Goal: Transaction & Acquisition: Book appointment/travel/reservation

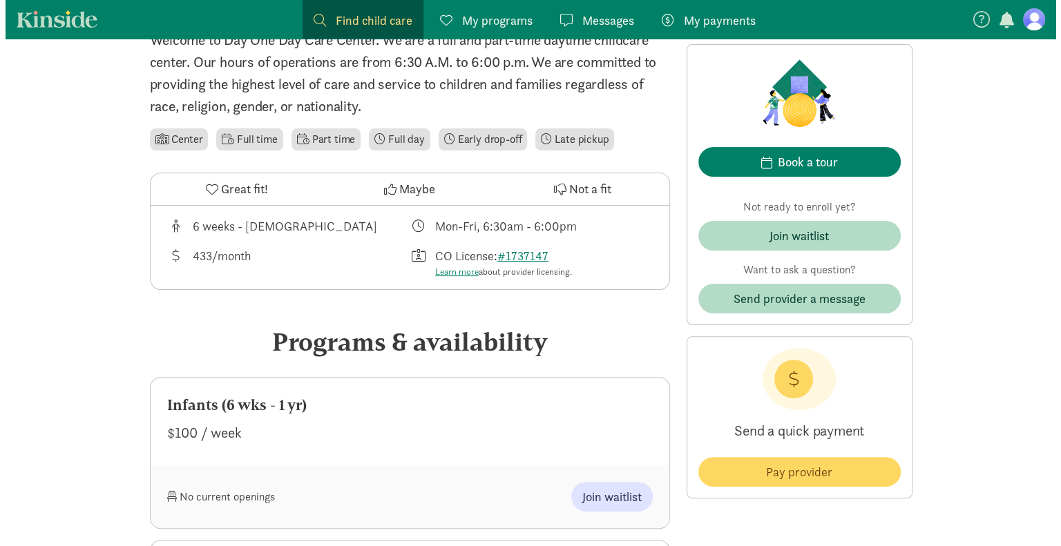
scroll to position [329, 0]
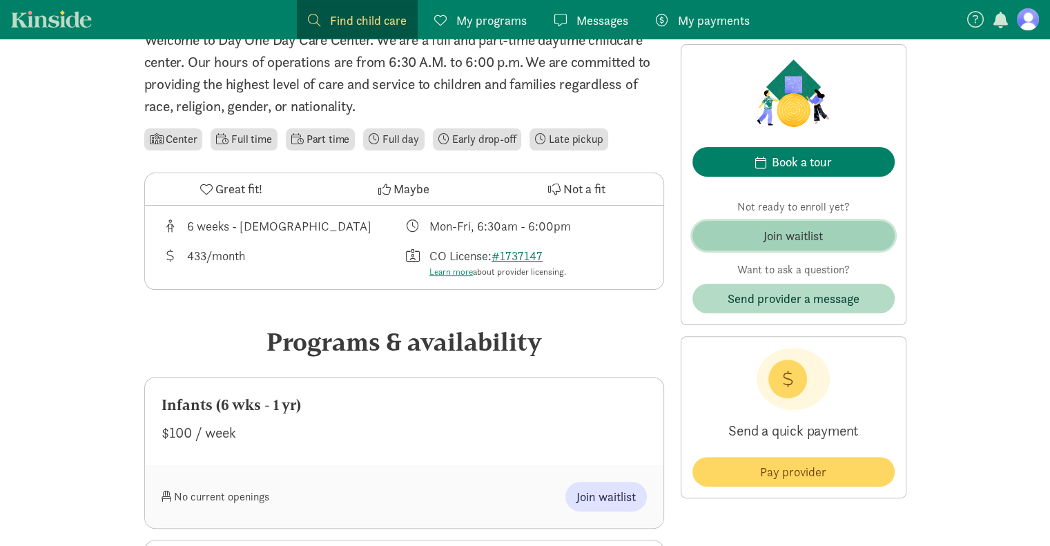
click at [736, 225] on button "Join waitlist" at bounding box center [794, 236] width 202 height 30
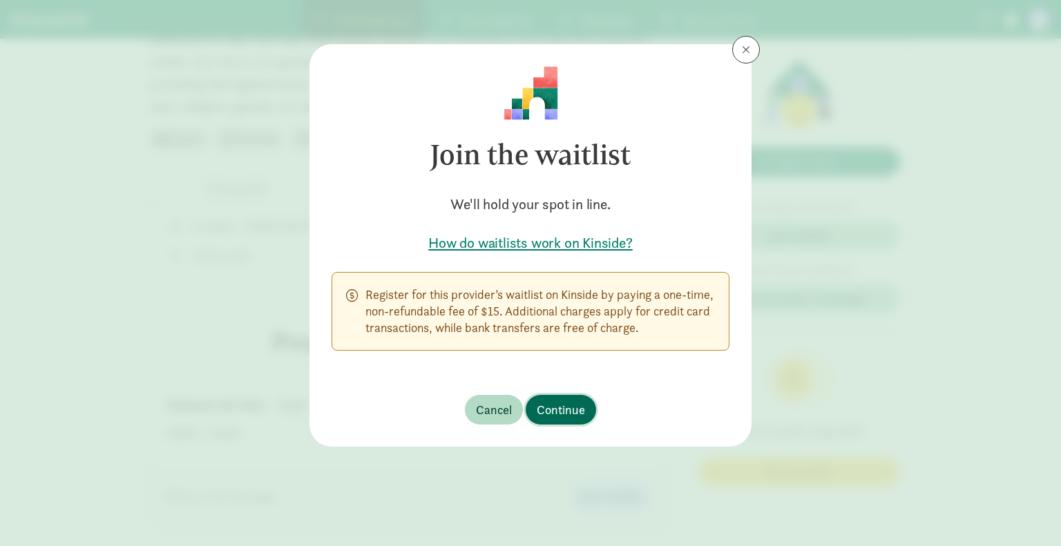
click at [557, 411] on span "Continue" at bounding box center [561, 410] width 48 height 19
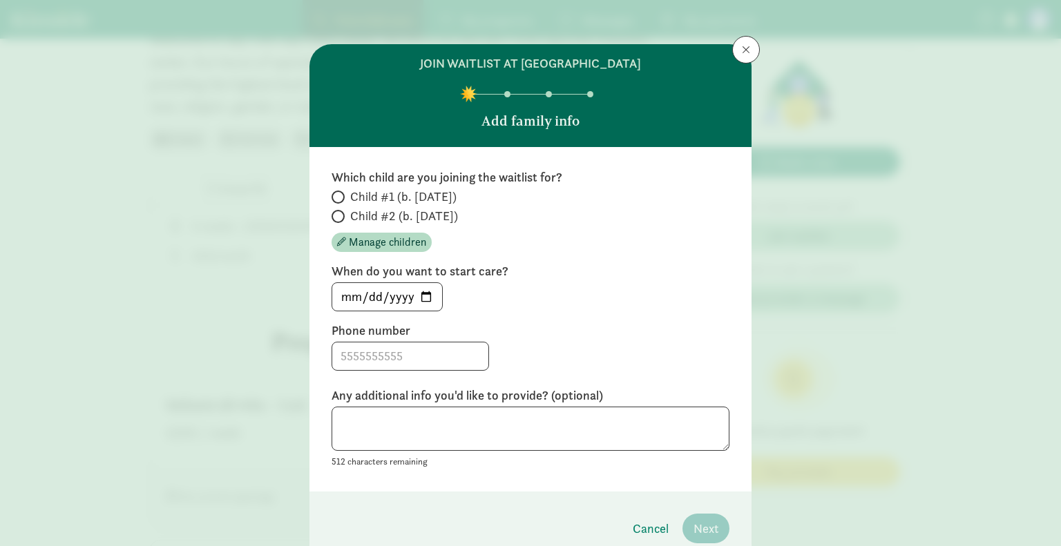
scroll to position [63, 0]
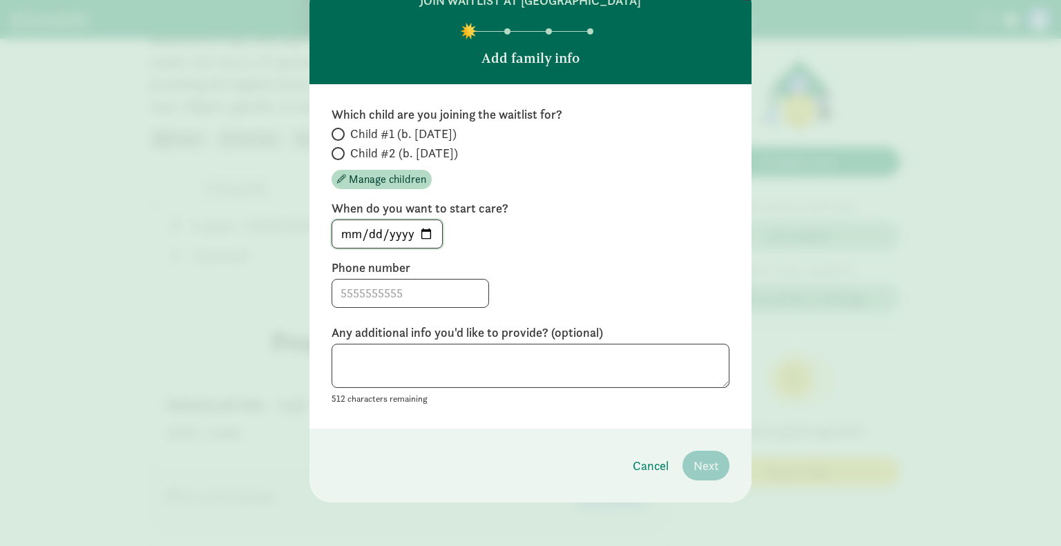
click at [421, 229] on input "2025-09-11" at bounding box center [387, 234] width 110 height 28
type input "2026-03-02"
click at [403, 300] on input at bounding box center [410, 294] width 156 height 28
type input "3039299185"
click at [334, 131] on input "Child #1 (b. October 2025)" at bounding box center [335, 134] width 9 height 9
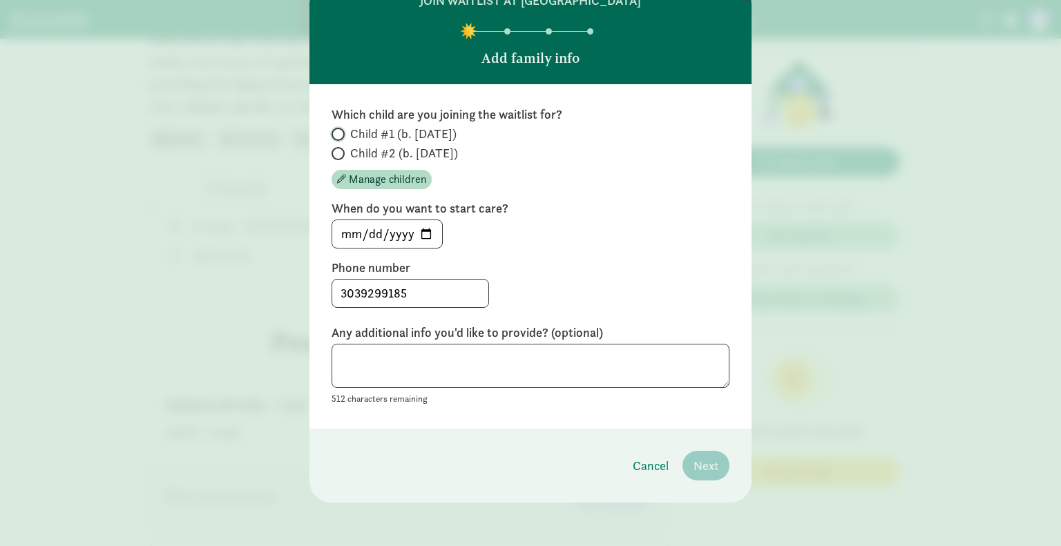
radio input "true"
click at [696, 466] on span "Next" at bounding box center [705, 465] width 25 height 19
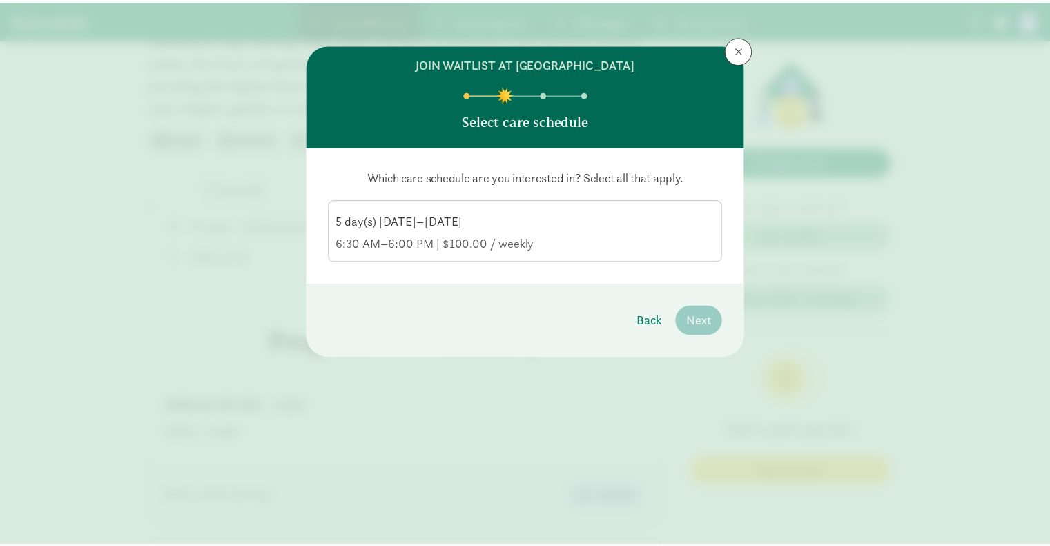
scroll to position [0, 0]
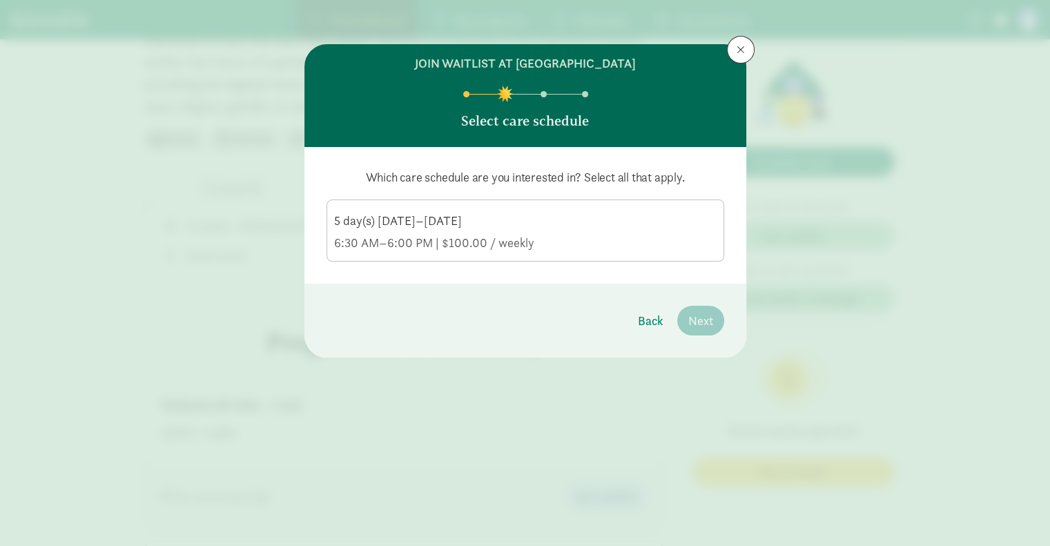
click at [587, 231] on div "5 day(s) Monday–Friday 6:30 AM–6:00 PM | $100.00 / weekly" at bounding box center [525, 232] width 383 height 39
click at [0, 0] on input "5 day(s) Monday–Friday 6:30 AM–6:00 PM | $100.00 / weekly" at bounding box center [0, 0] width 0 height 0
click at [696, 319] on span "Next" at bounding box center [700, 320] width 25 height 19
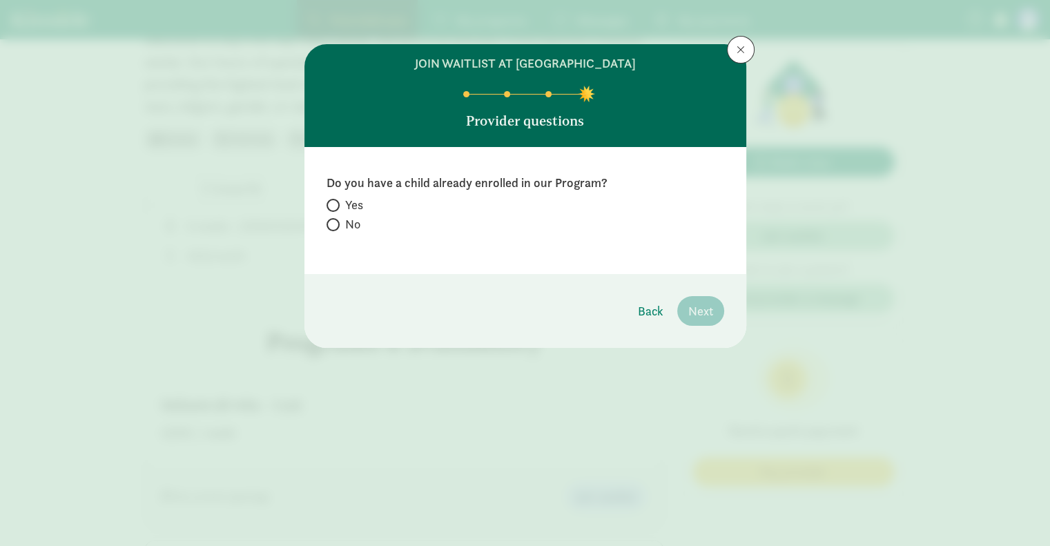
click at [340, 224] on label "No" at bounding box center [526, 224] width 398 height 17
click at [336, 224] on input "No" at bounding box center [331, 224] width 9 height 9
radio input "true"
click at [702, 311] on span "Next" at bounding box center [700, 311] width 25 height 19
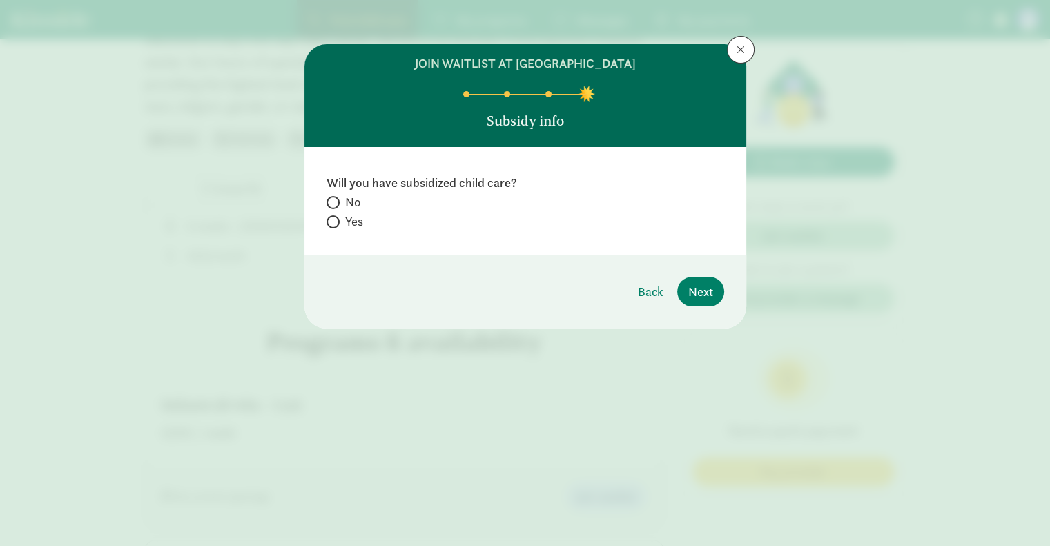
click at [338, 193] on div "Will you have subsidized child care? No Yes" at bounding box center [526, 204] width 398 height 58
click at [335, 198] on span at bounding box center [333, 202] width 13 height 13
click at [335, 198] on input "No" at bounding box center [331, 202] width 9 height 9
radio input "true"
click at [704, 292] on span "Next" at bounding box center [700, 291] width 25 height 19
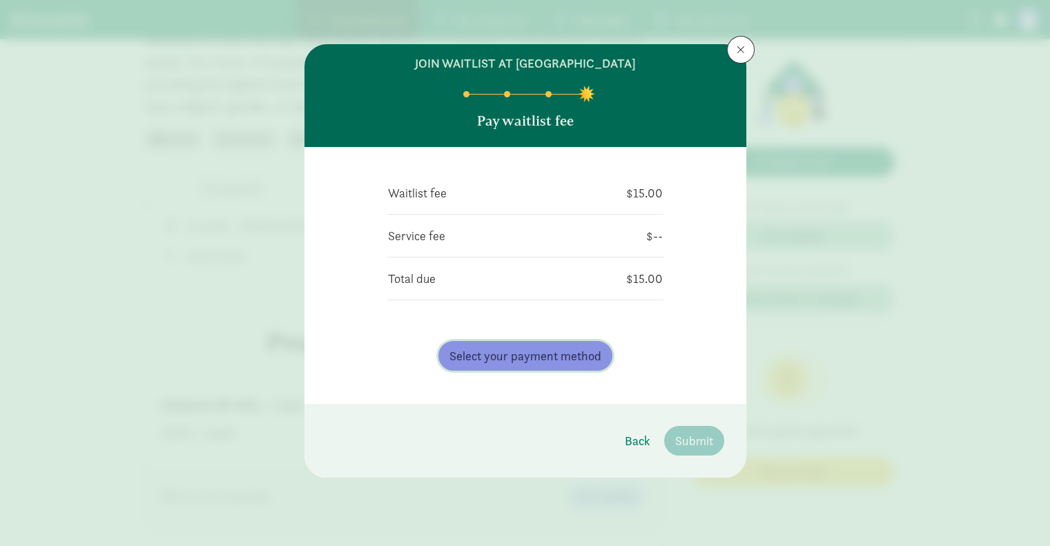
click at [559, 357] on span "Select your payment method" at bounding box center [526, 356] width 152 height 19
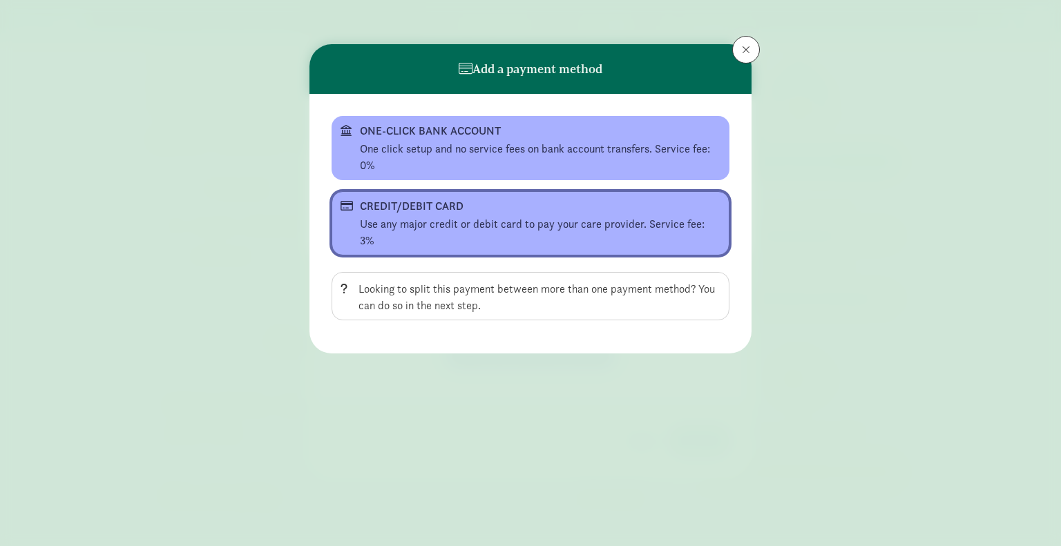
click at [486, 217] on div "Use any major credit or debit card to pay your care provider. Service fee: 3%" at bounding box center [540, 232] width 360 height 33
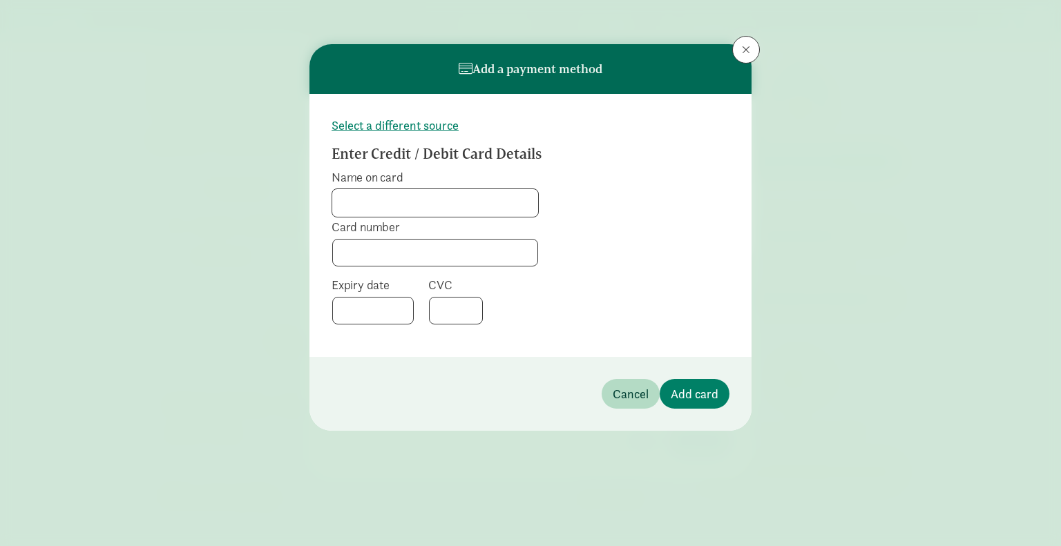
click at [447, 199] on input "Name on card" at bounding box center [435, 203] width 206 height 28
type input "Andrea M Southcott"
click at [713, 392] on span "Add card" at bounding box center [695, 394] width 48 height 19
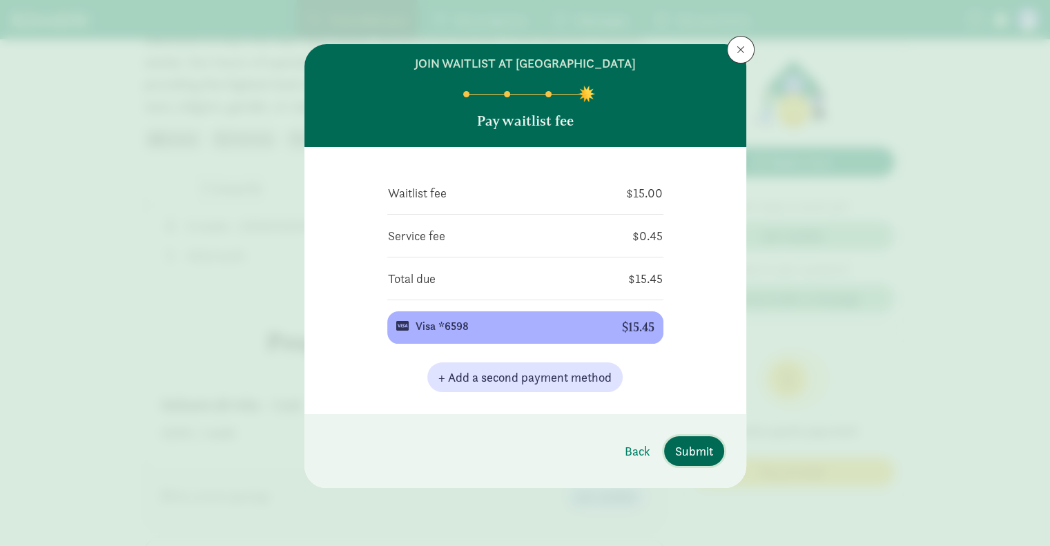
click at [685, 447] on span "Submit" at bounding box center [694, 451] width 38 height 19
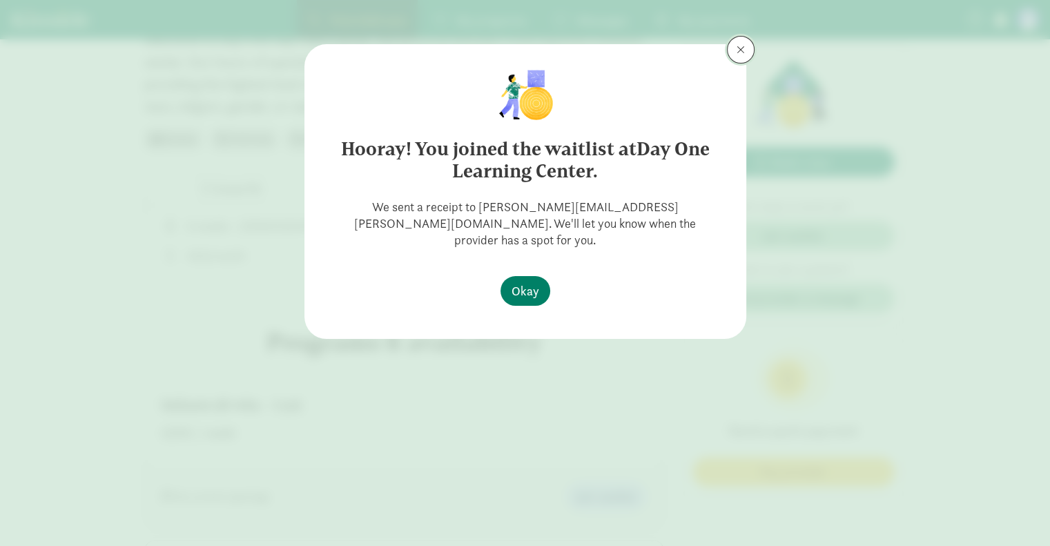
click at [738, 47] on span at bounding box center [741, 49] width 8 height 11
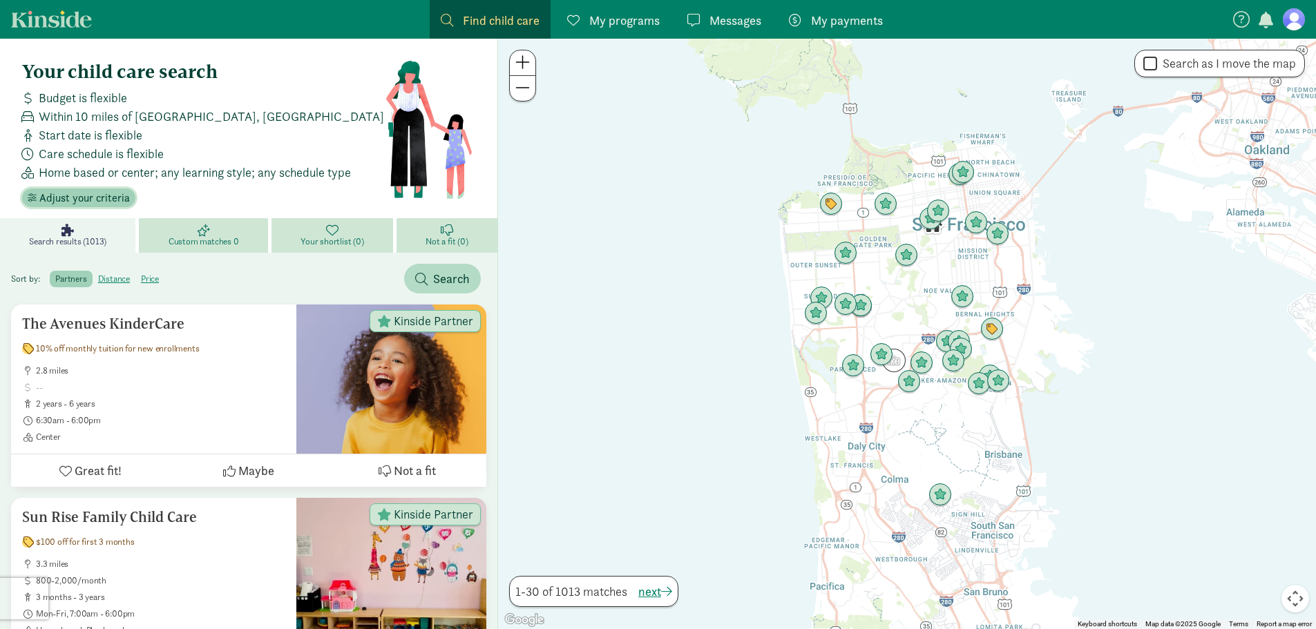
click at [80, 193] on span "Adjust your criteria" at bounding box center [84, 198] width 90 height 17
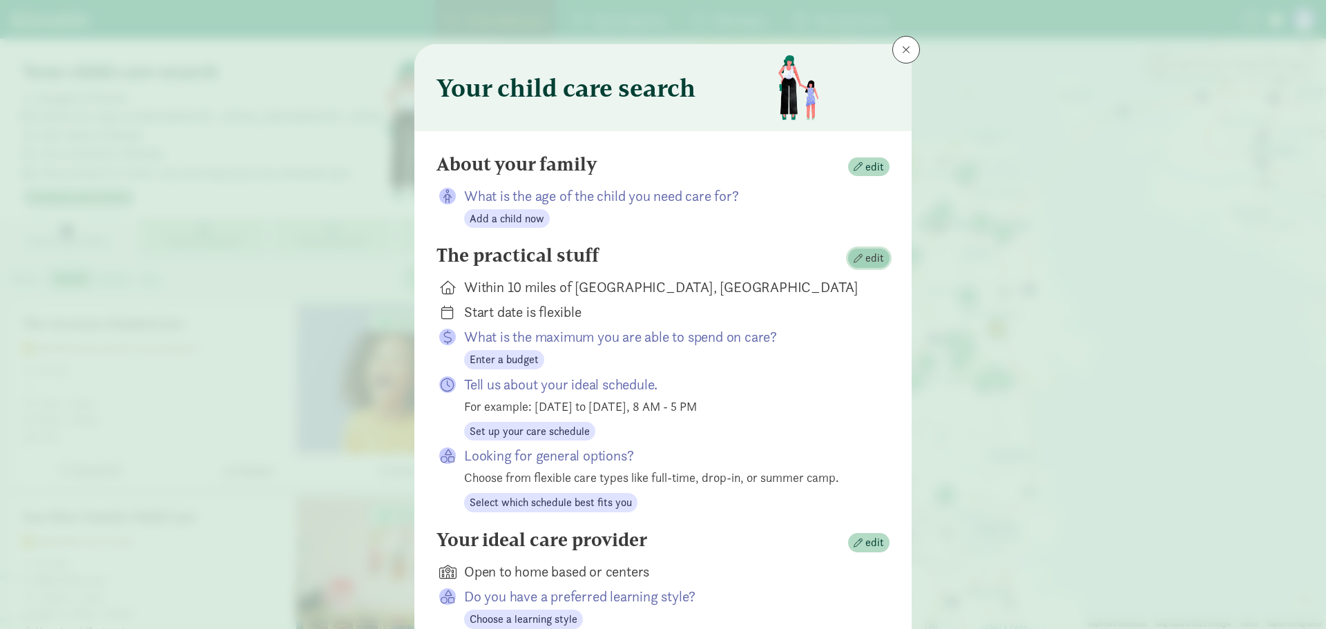
click at [860, 262] on span "edit" at bounding box center [869, 258] width 30 height 17
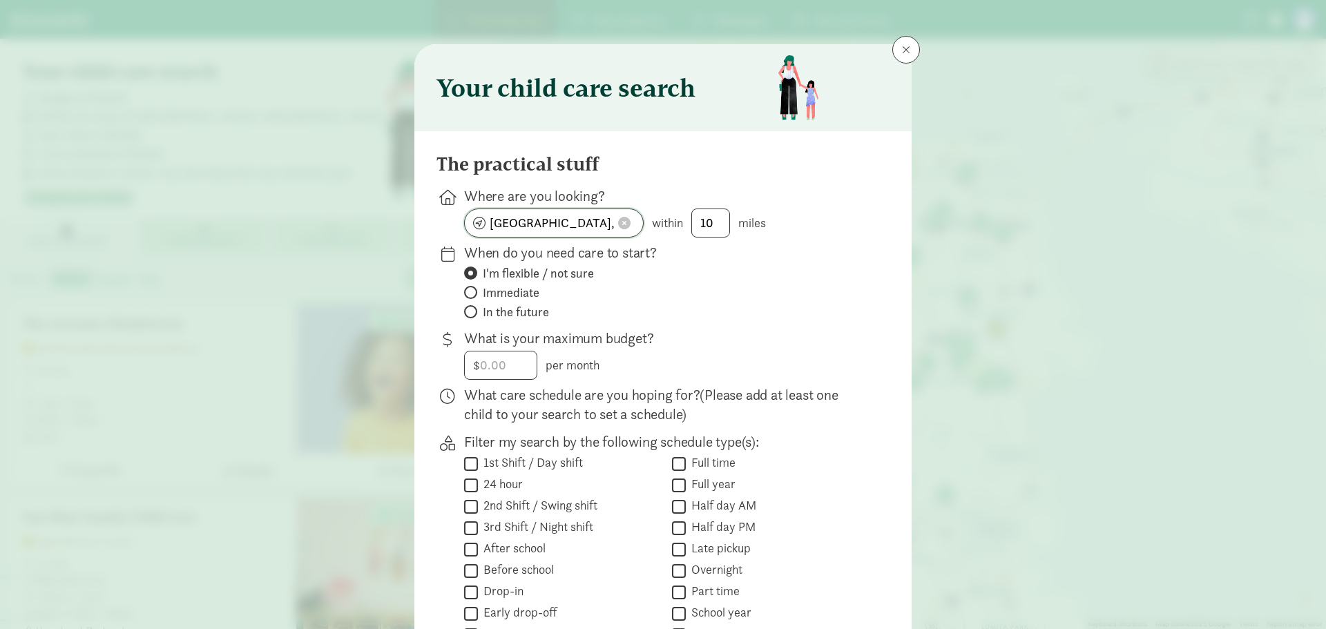
click at [587, 224] on input "San Francisco, CA" at bounding box center [554, 223] width 178 height 28
click at [618, 220] on span at bounding box center [624, 223] width 12 height 12
click at [579, 228] on input at bounding box center [554, 223] width 178 height 28
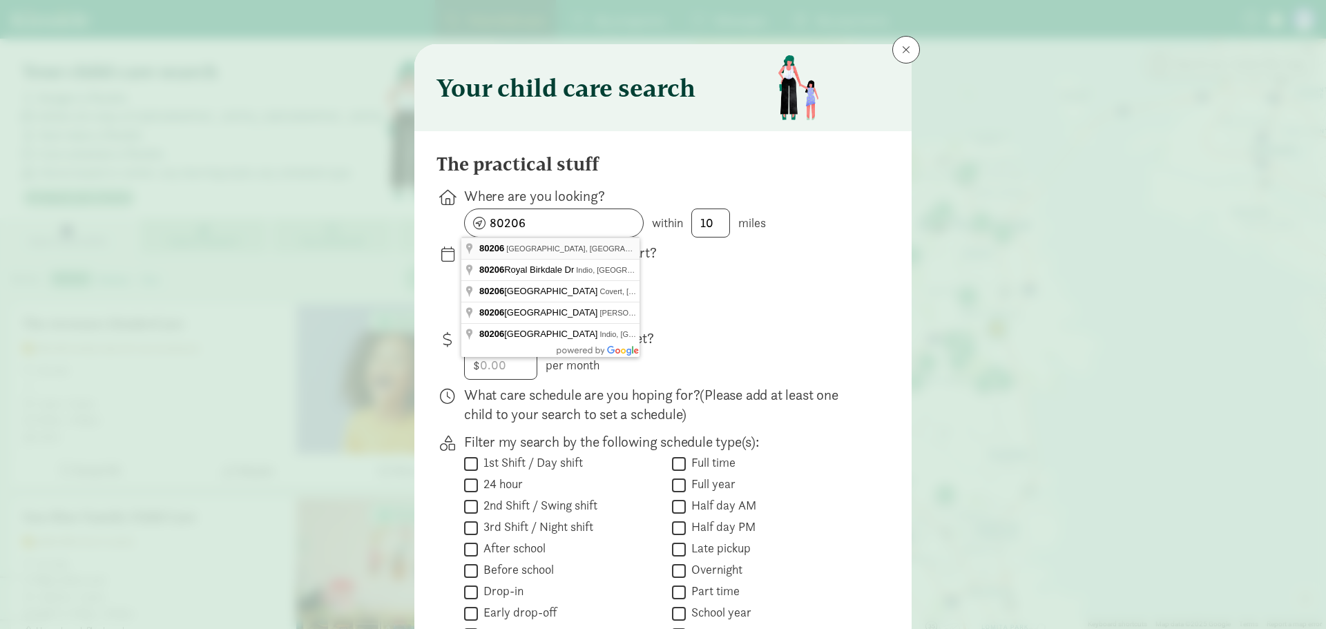
type input "Denver, CO 80206, USA"
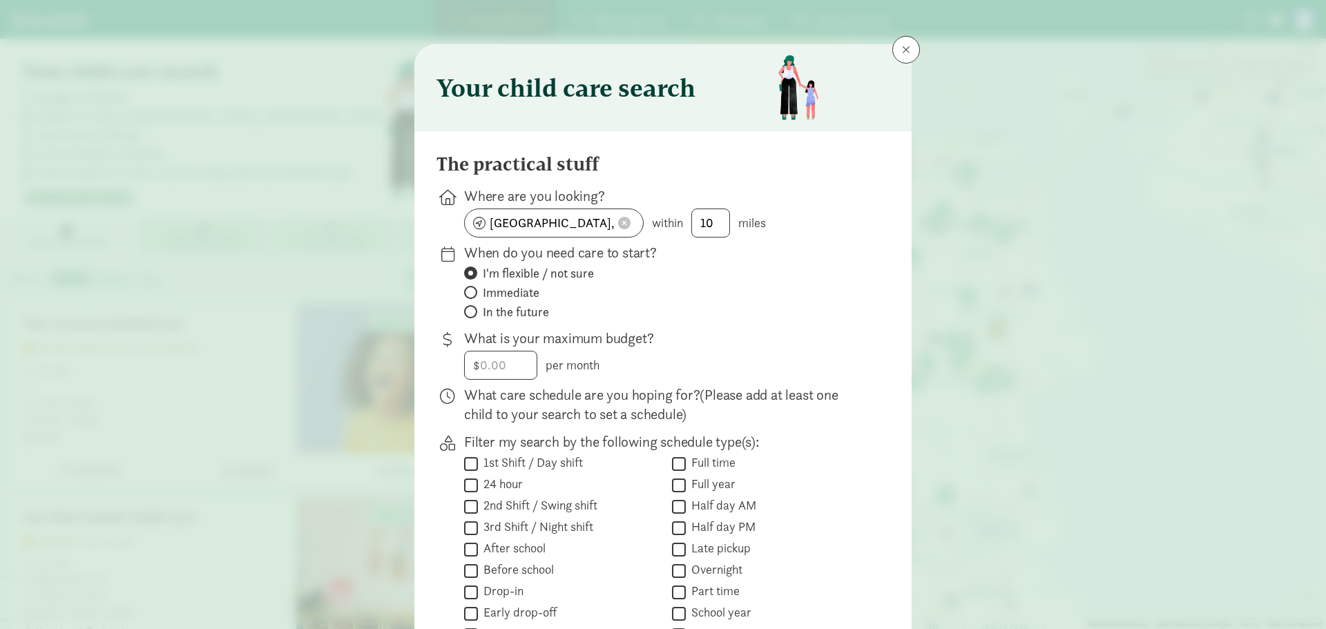
click at [471, 309] on span at bounding box center [470, 311] width 13 height 13
click at [471, 309] on input "In the future" at bounding box center [468, 311] width 9 height 9
radio input "true"
radio input "false"
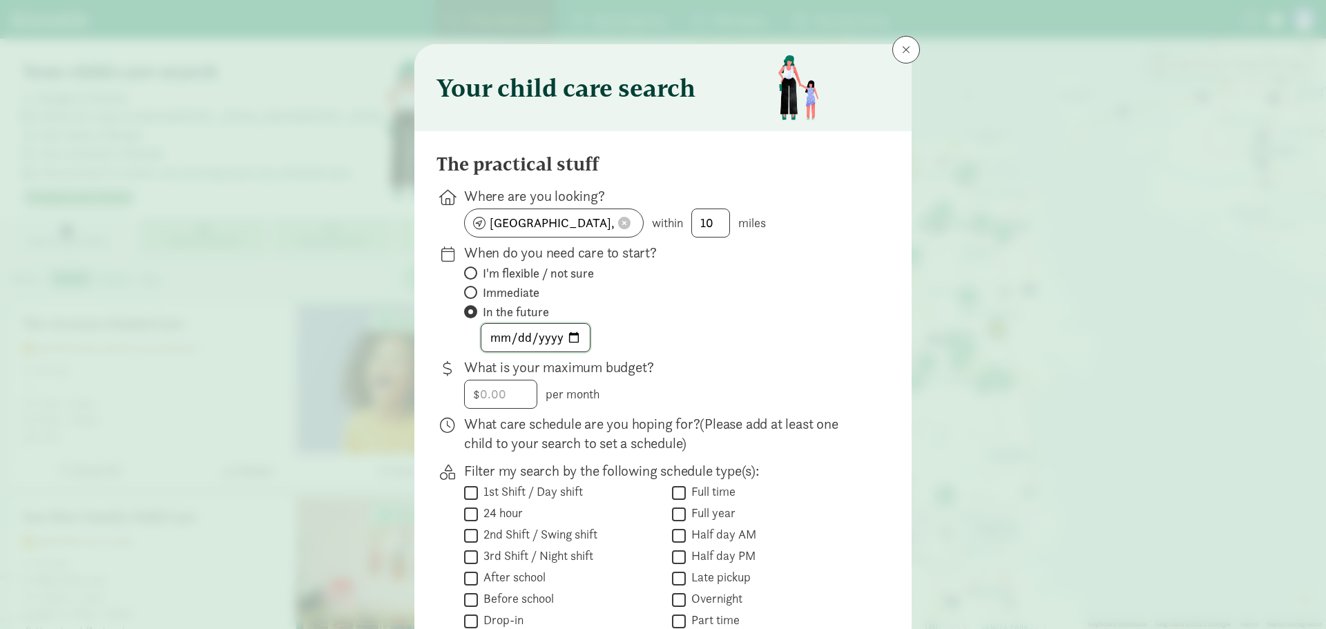
click at [559, 338] on input "date" at bounding box center [535, 338] width 108 height 28
click at [568, 340] on input "date" at bounding box center [535, 338] width 108 height 28
type input "2026-03-02"
click at [737, 384] on div "$ per month" at bounding box center [665, 394] width 403 height 29
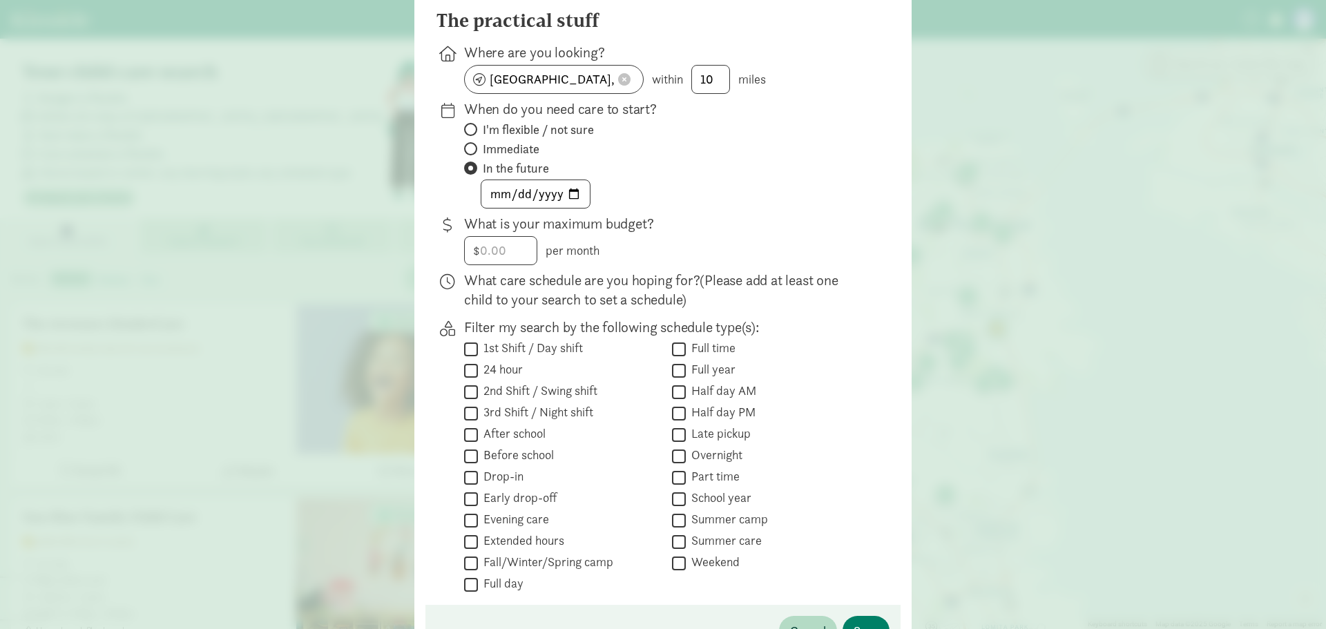
scroll to position [148, 0]
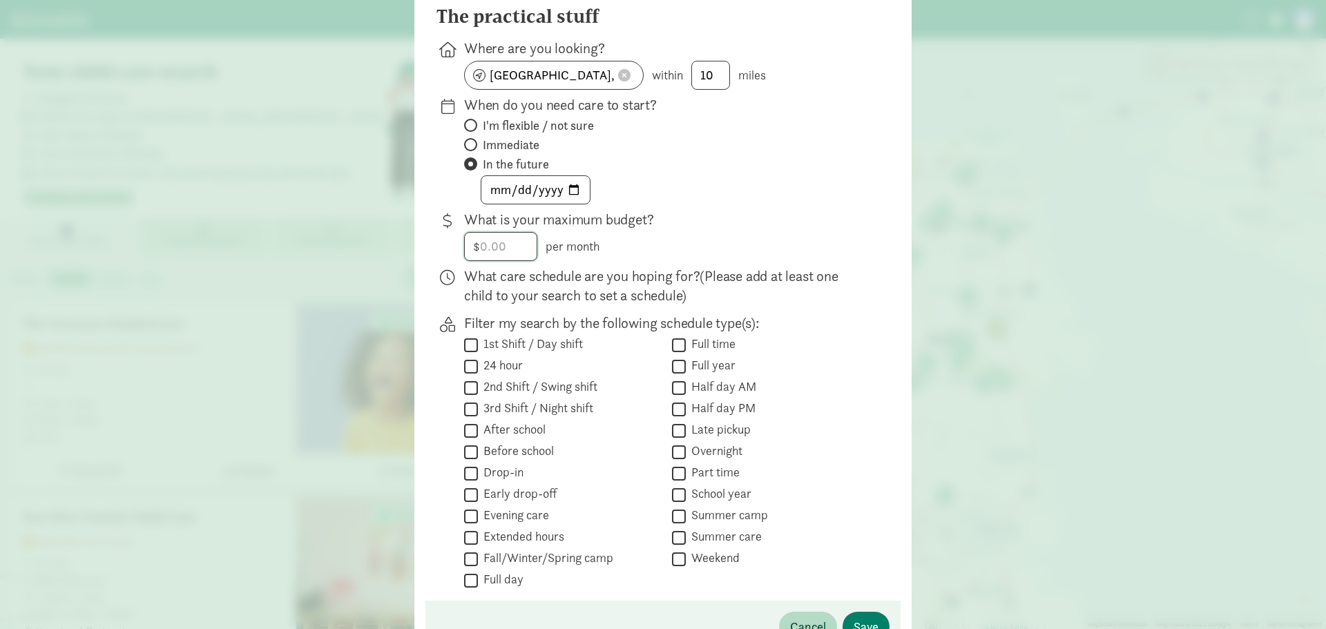
click at [502, 249] on input "number" at bounding box center [501, 247] width 72 height 28
type input "1500"
click at [777, 191] on div "2026-03-02" at bounding box center [665, 189] width 403 height 29
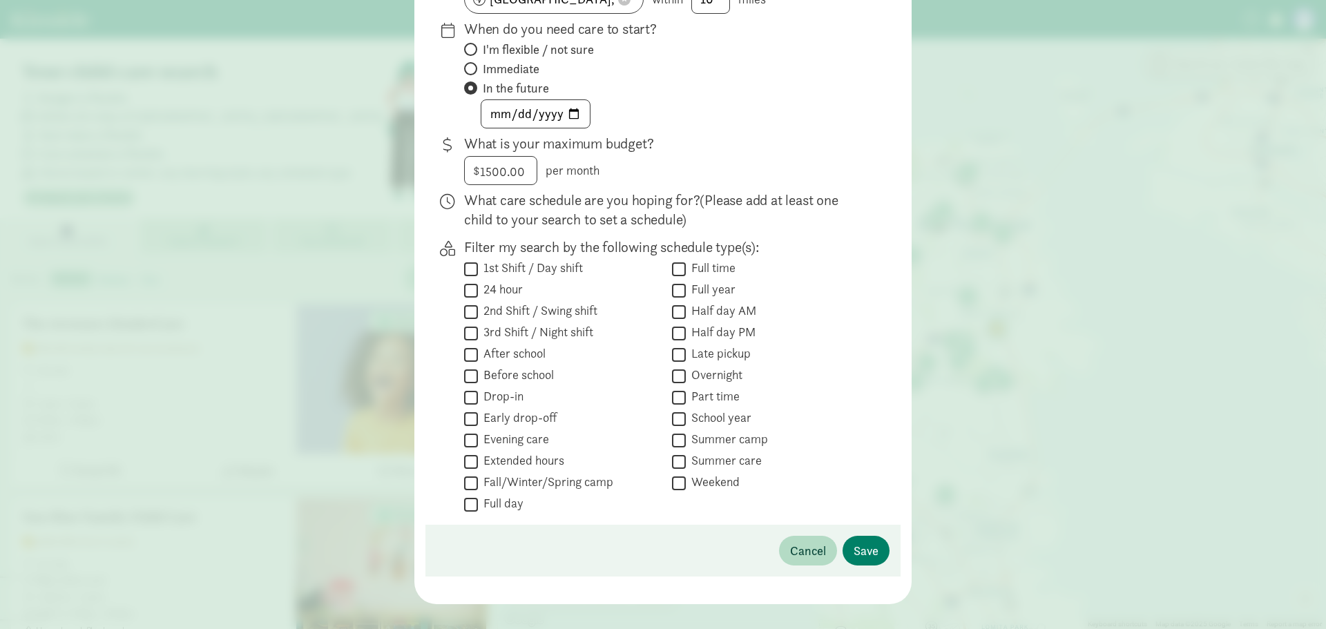
click at [687, 267] on label "Full time" at bounding box center [711, 268] width 50 height 17
click at [686, 267] on input "Full time" at bounding box center [679, 269] width 14 height 19
checkbox input "true"
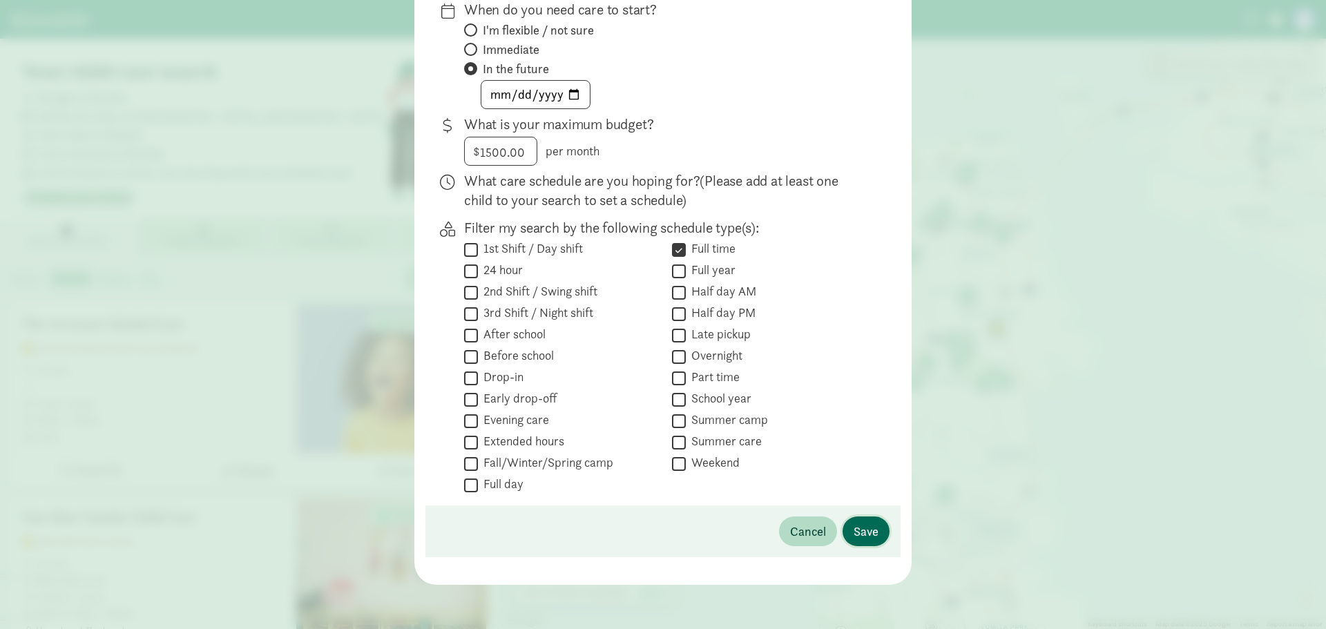
click at [865, 532] on span "Save" at bounding box center [866, 531] width 25 height 19
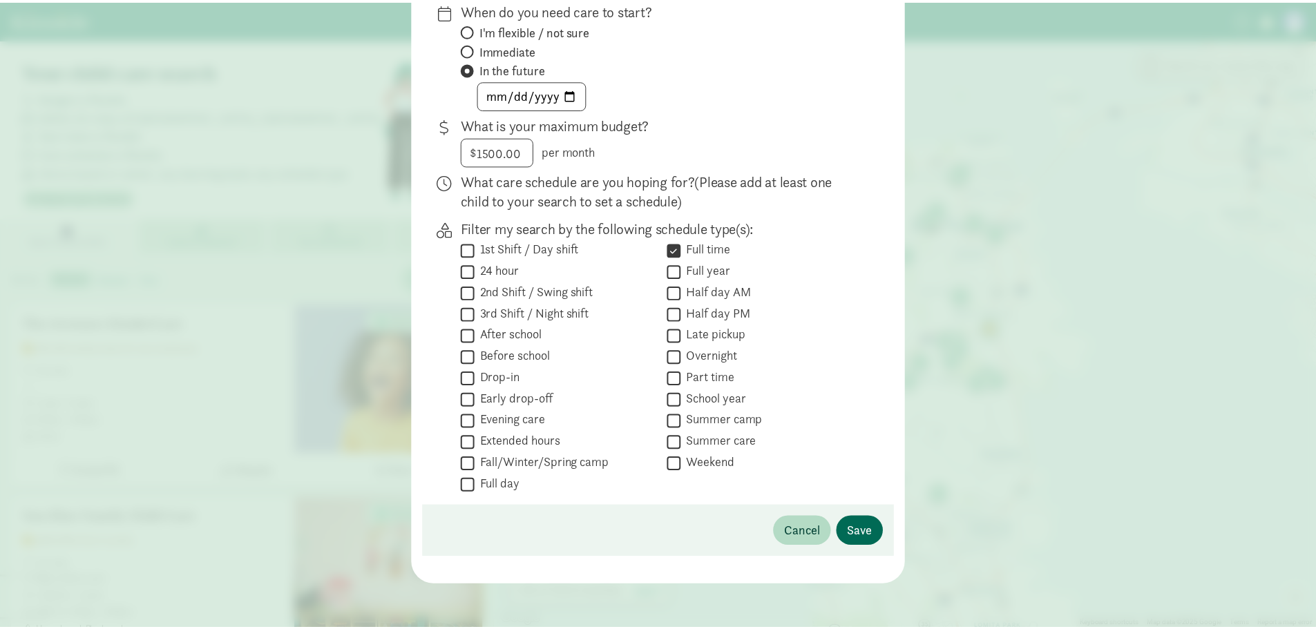
scroll to position [43, 0]
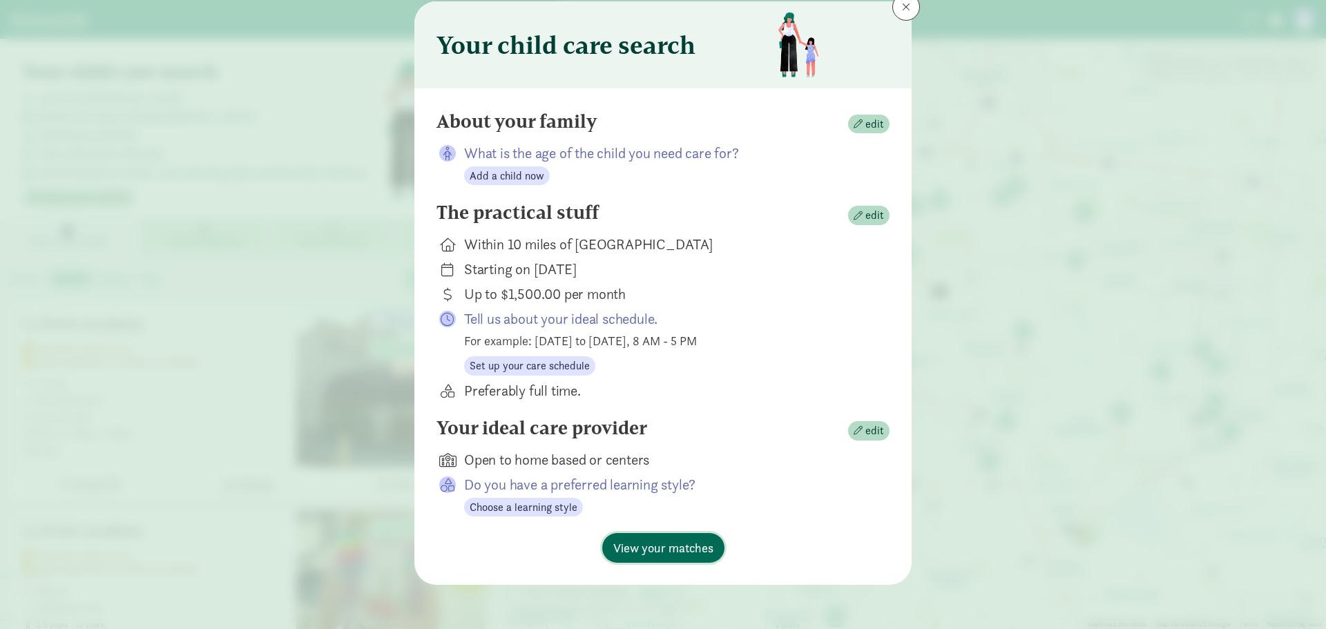
click at [666, 550] on span "View your matches" at bounding box center [663, 548] width 100 height 19
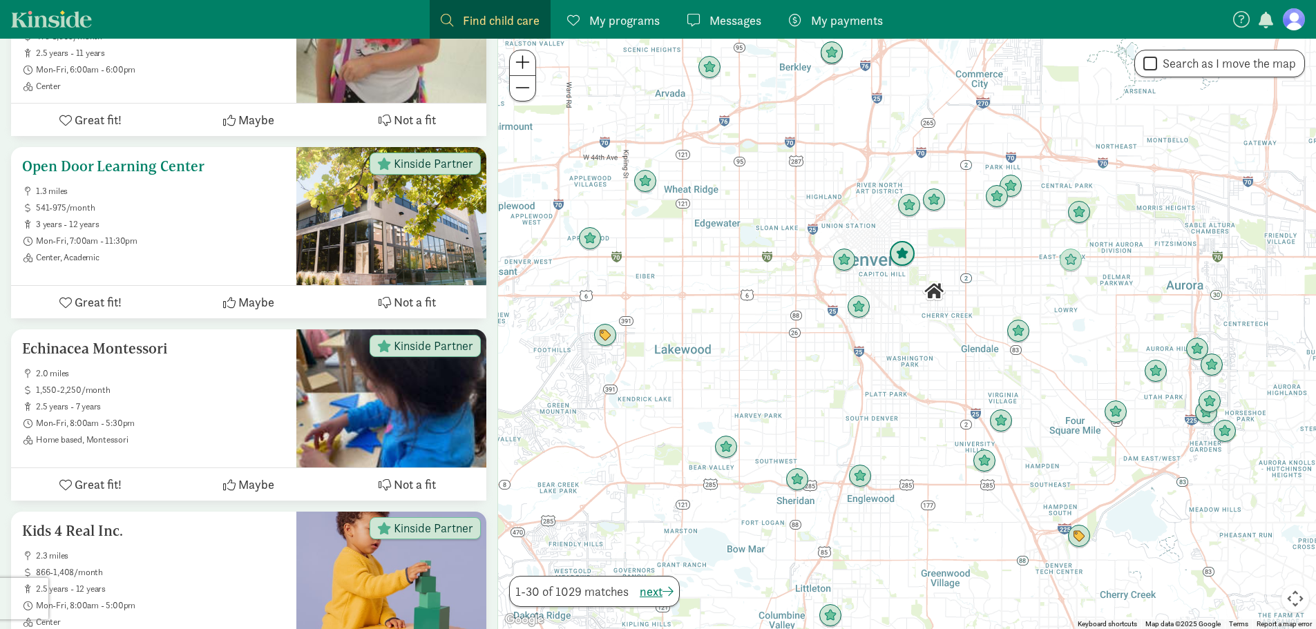
scroll to position [571, 0]
click at [905, 260] on img "Click to see details" at bounding box center [902, 254] width 26 height 26
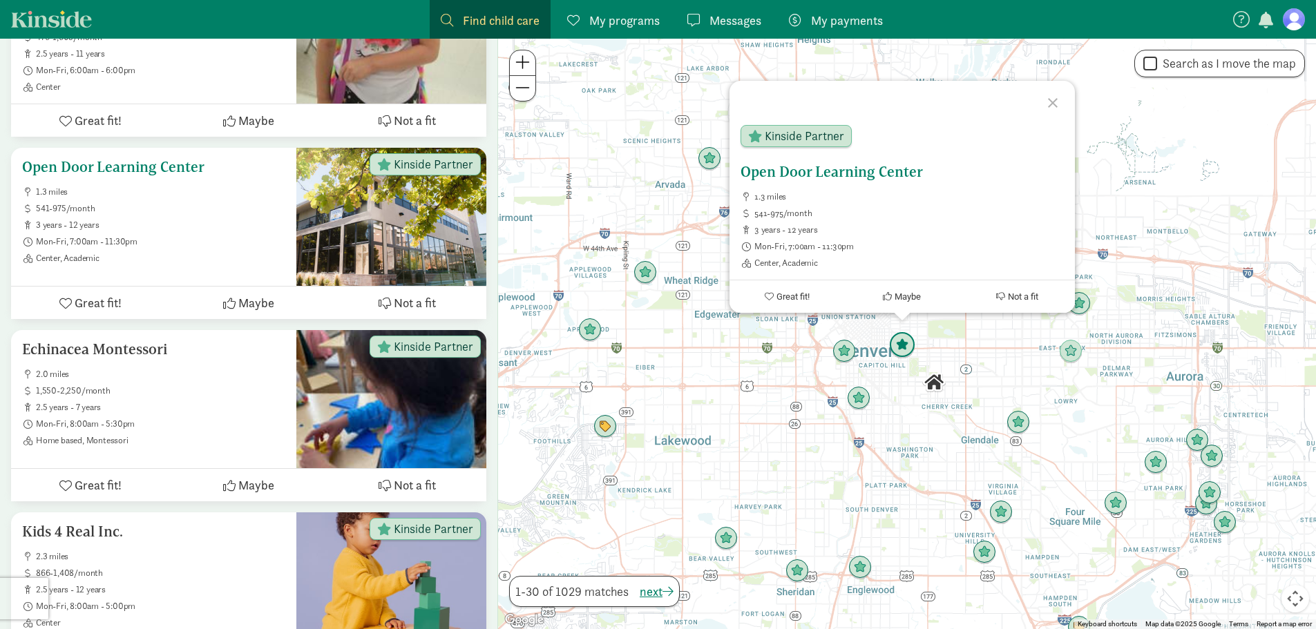
click at [148, 262] on span "Center, Academic" at bounding box center [160, 258] width 249 height 11
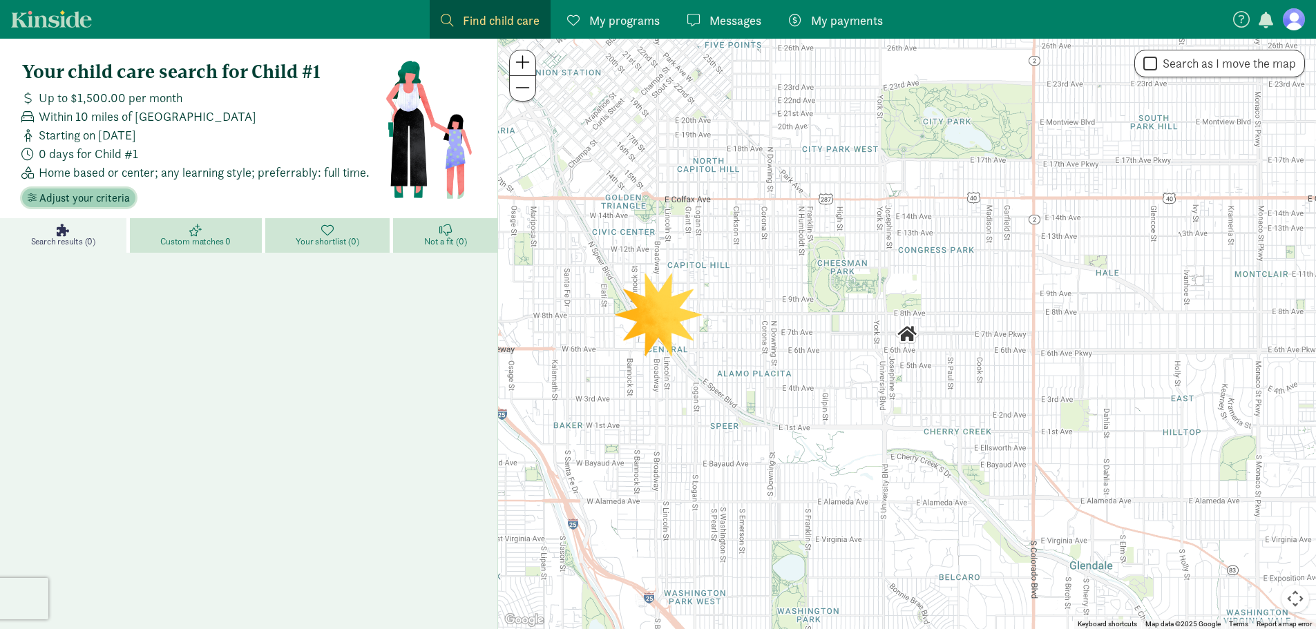
click at [99, 193] on span "Adjust your criteria" at bounding box center [84, 198] width 90 height 17
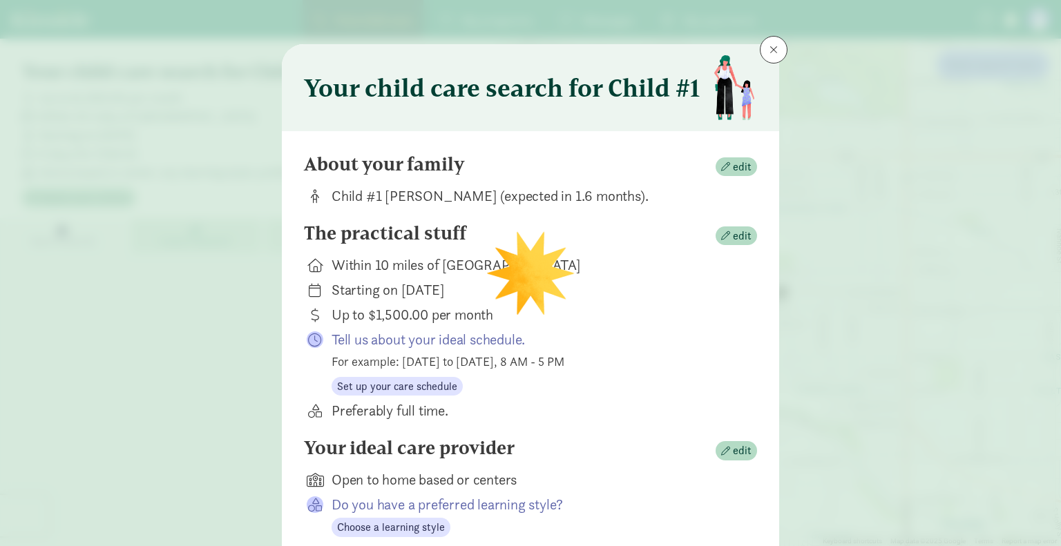
scroll to position [102, 0]
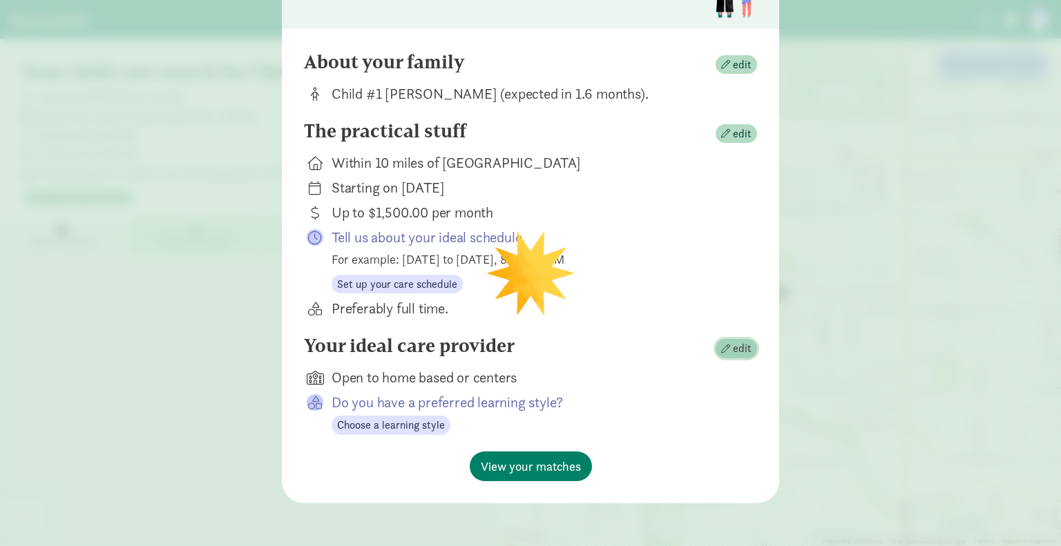
click at [734, 341] on span "edit" at bounding box center [742, 348] width 19 height 17
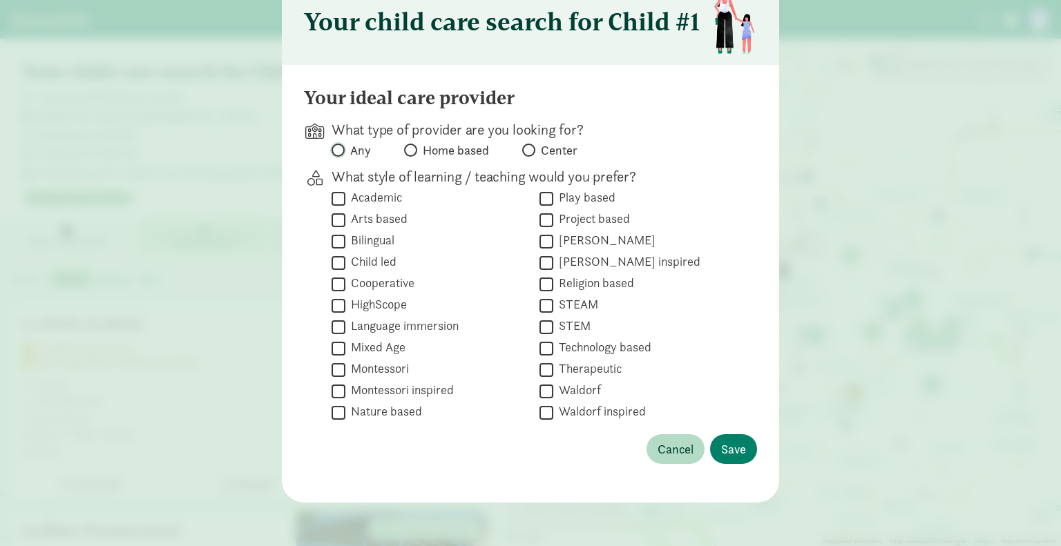
click at [333, 149] on input "Any" at bounding box center [335, 150] width 9 height 9
radio input "true"
click at [721, 442] on span "Save" at bounding box center [733, 449] width 25 height 19
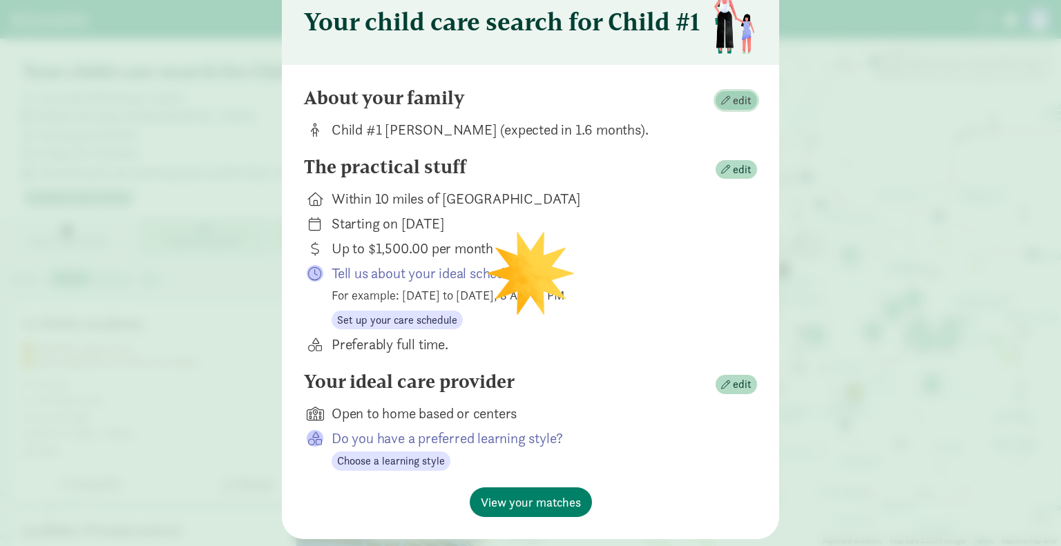
click at [740, 97] on span "edit" at bounding box center [742, 101] width 19 height 17
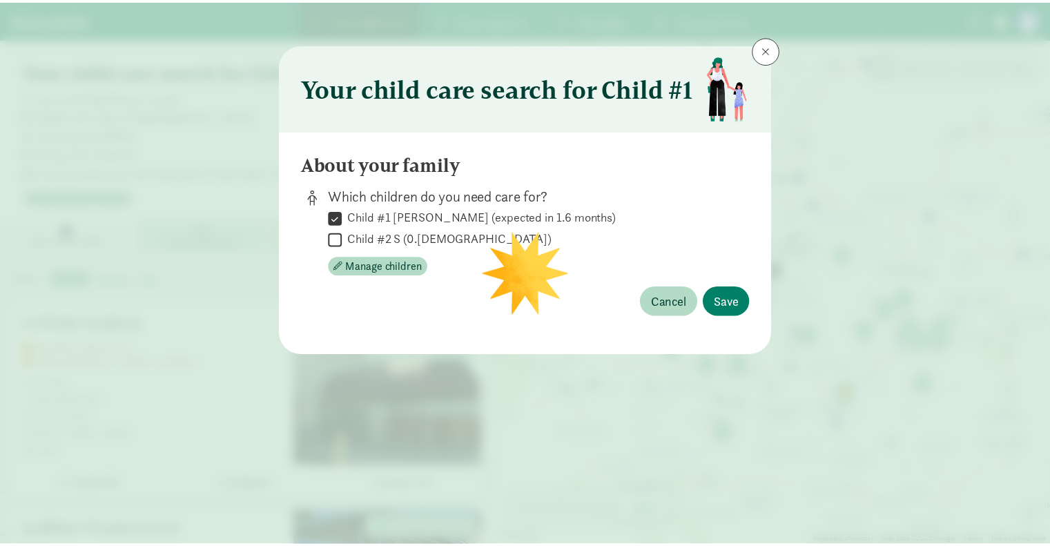
scroll to position [0, 0]
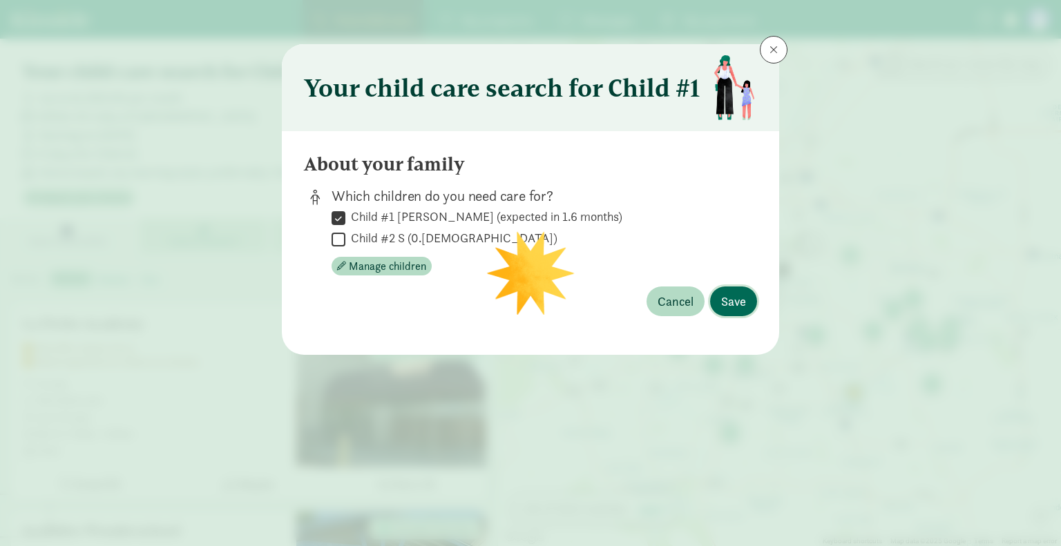
click at [740, 301] on span "Save" at bounding box center [733, 301] width 25 height 19
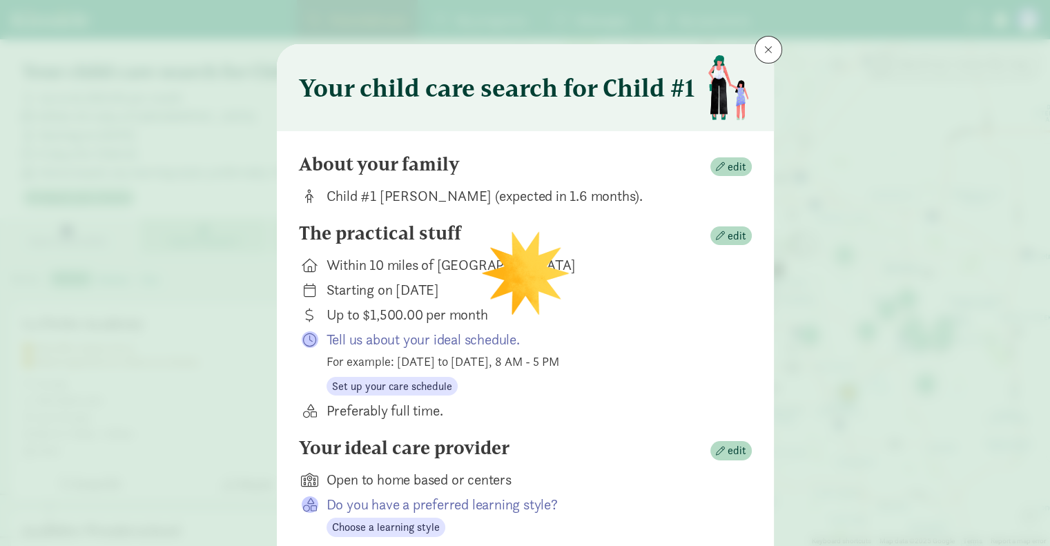
scroll to position [102, 0]
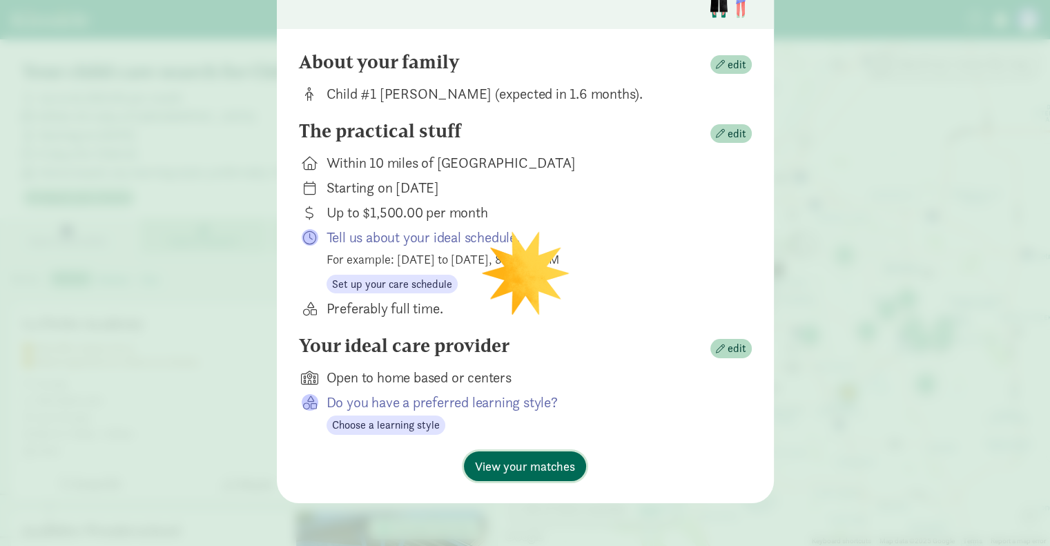
click at [510, 465] on span "View your matches" at bounding box center [525, 466] width 100 height 19
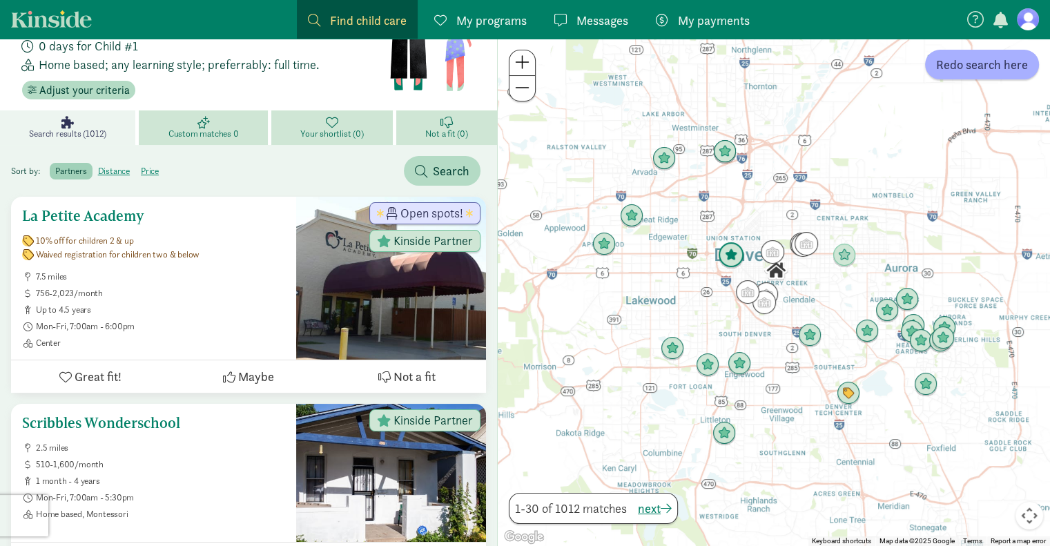
scroll to position [105, 0]
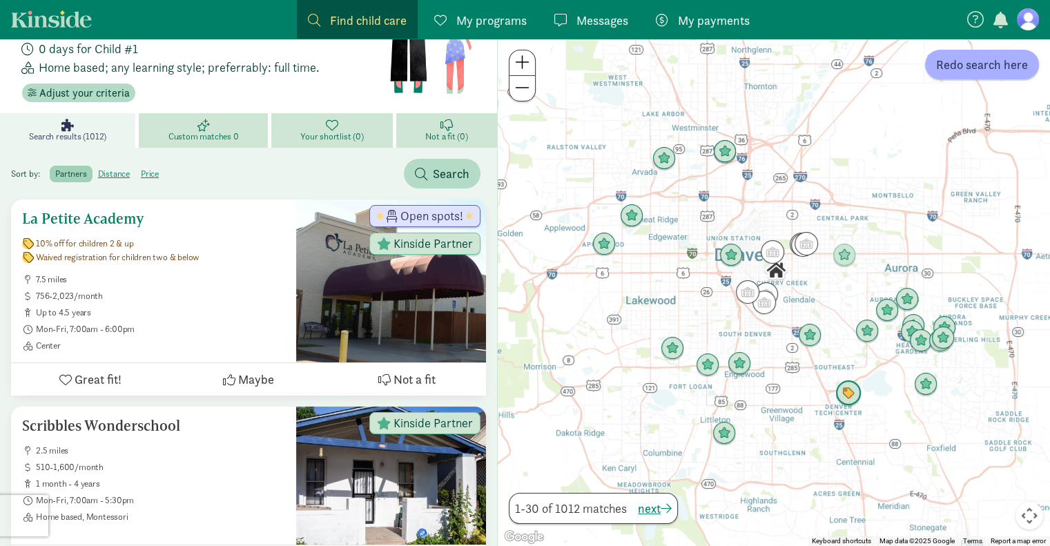
click at [210, 281] on span "7.5 miles" at bounding box center [160, 279] width 249 height 11
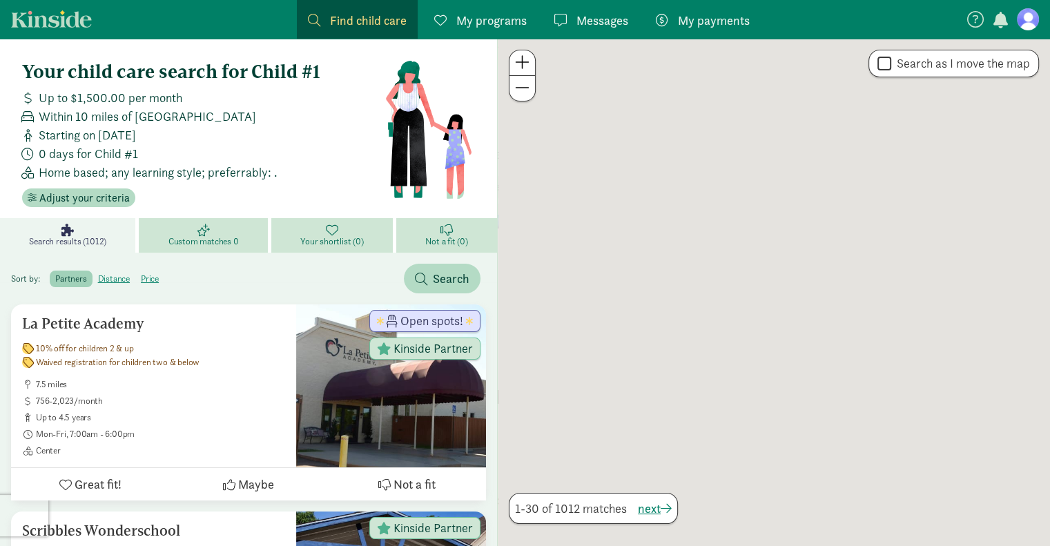
scroll to position [105, 0]
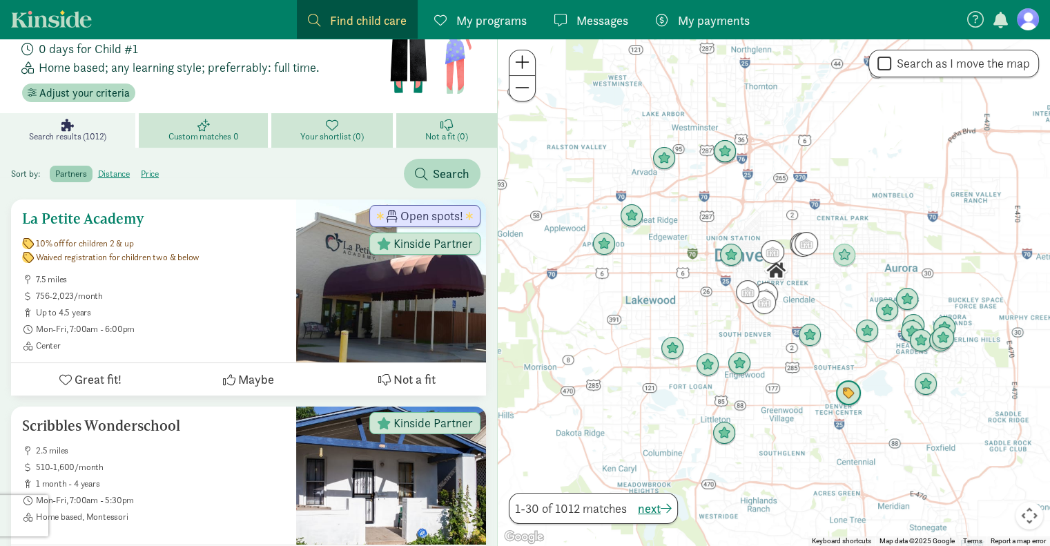
click at [379, 378] on icon at bounding box center [384, 380] width 12 height 12
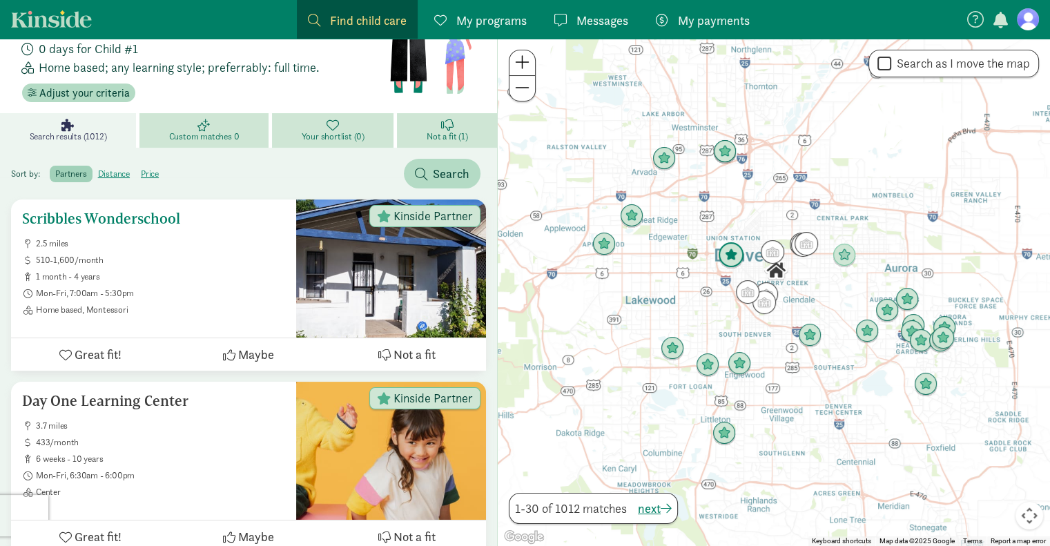
click at [198, 289] on span "Mon-Fri, 7:00am - 5:30pm" at bounding box center [160, 293] width 249 height 11
